Goal: Task Accomplishment & Management: Manage account settings

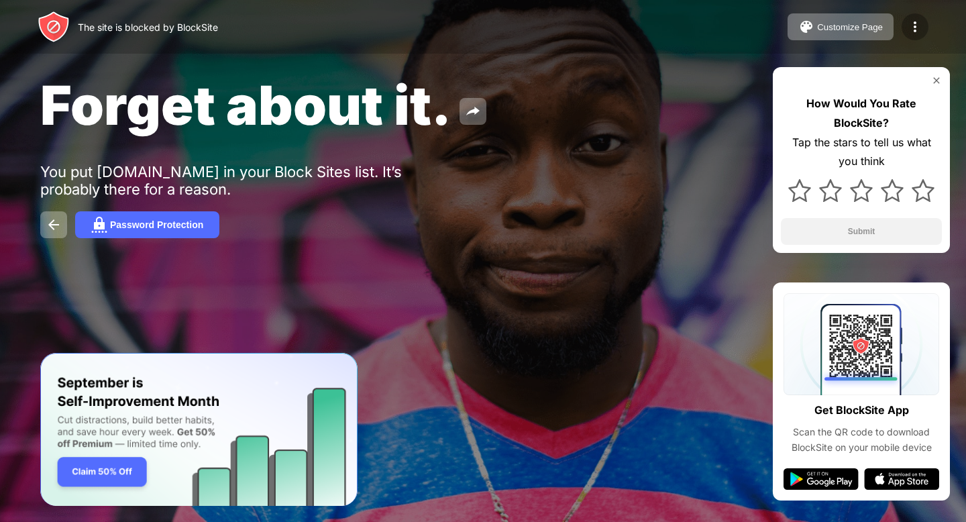
click at [914, 35] on div at bounding box center [914, 26] width 27 height 27
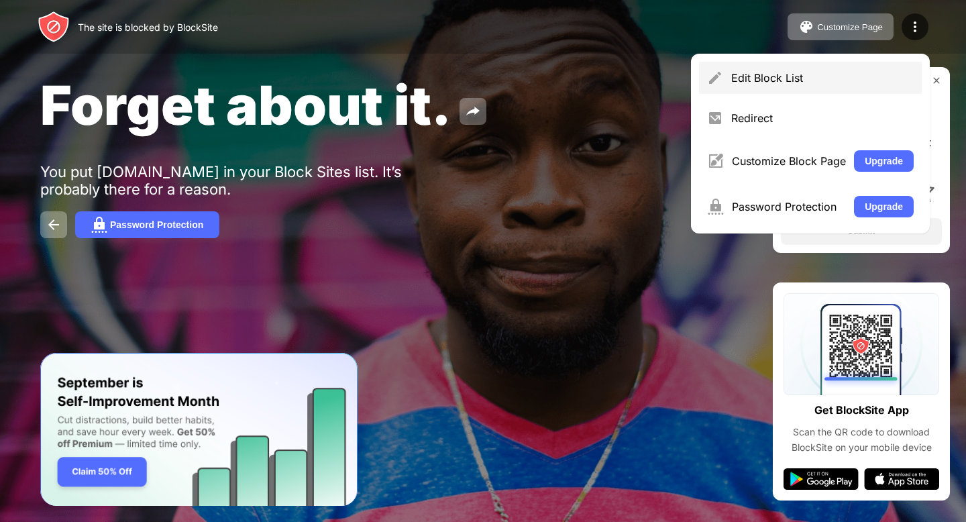
click at [767, 85] on div "Edit Block List" at bounding box center [810, 78] width 223 height 32
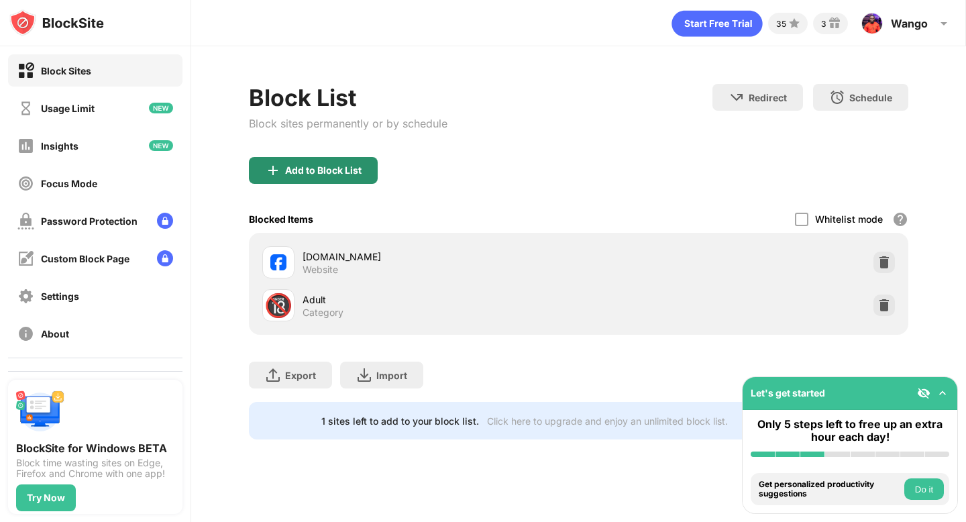
click at [323, 168] on div "Add to Block List" at bounding box center [323, 170] width 76 height 11
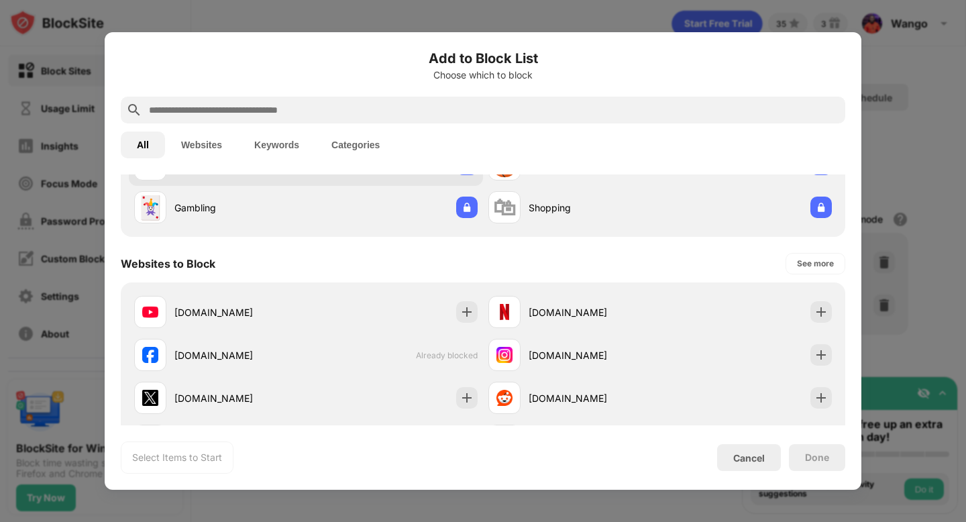
scroll to position [127, 0]
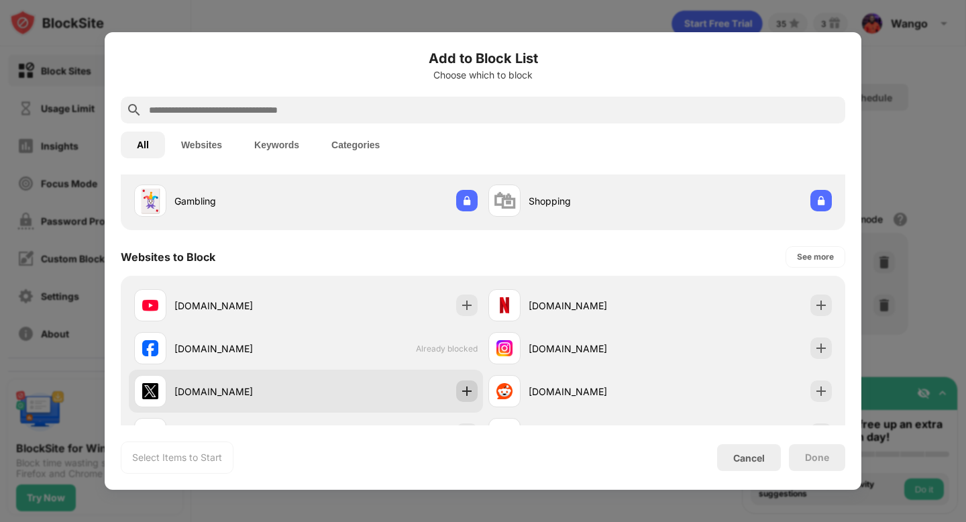
click at [460, 396] on img at bounding box center [466, 390] width 13 height 13
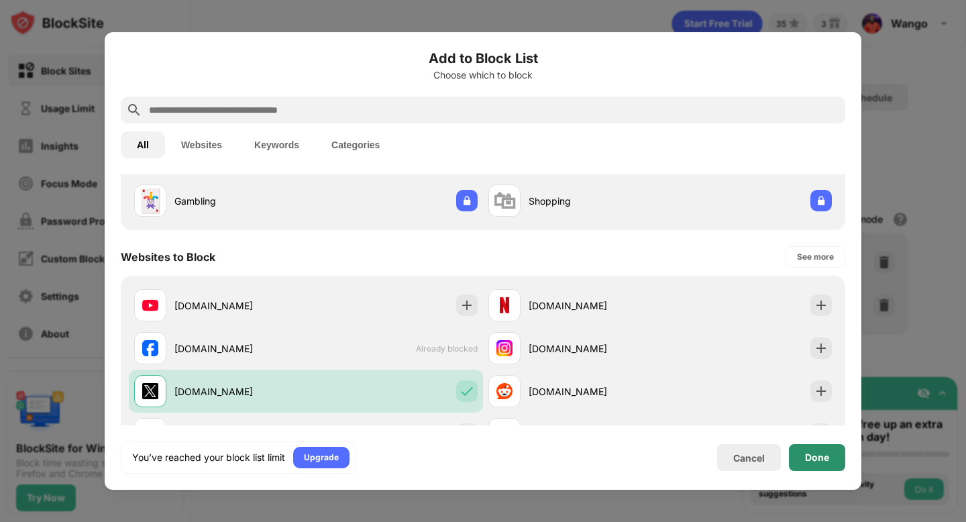
click at [825, 463] on div "Done" at bounding box center [817, 457] width 56 height 27
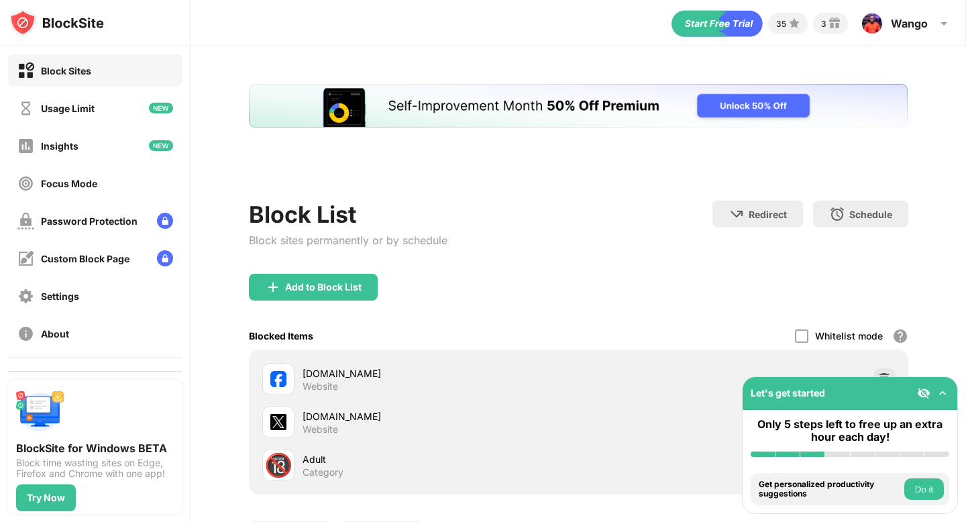
scroll to position [0, 0]
